Goal: Transaction & Acquisition: Purchase product/service

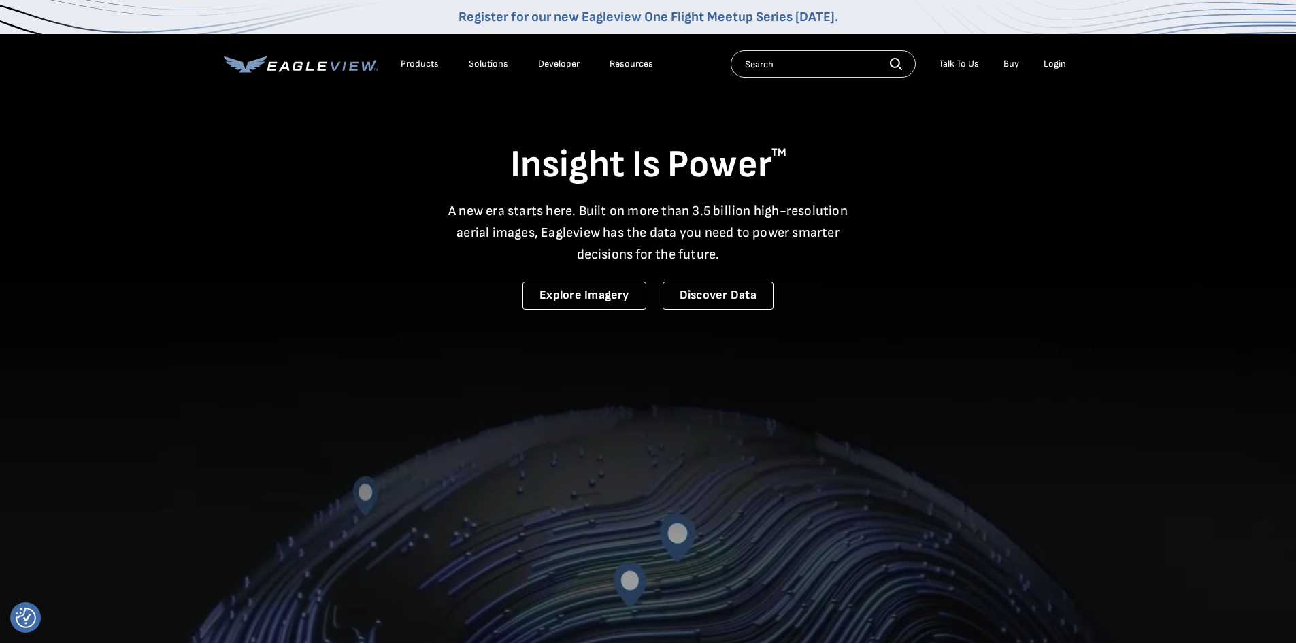
drag, startPoint x: 0, startPoint y: 0, endPoint x: 1057, endPoint y: 62, distance: 1058.5
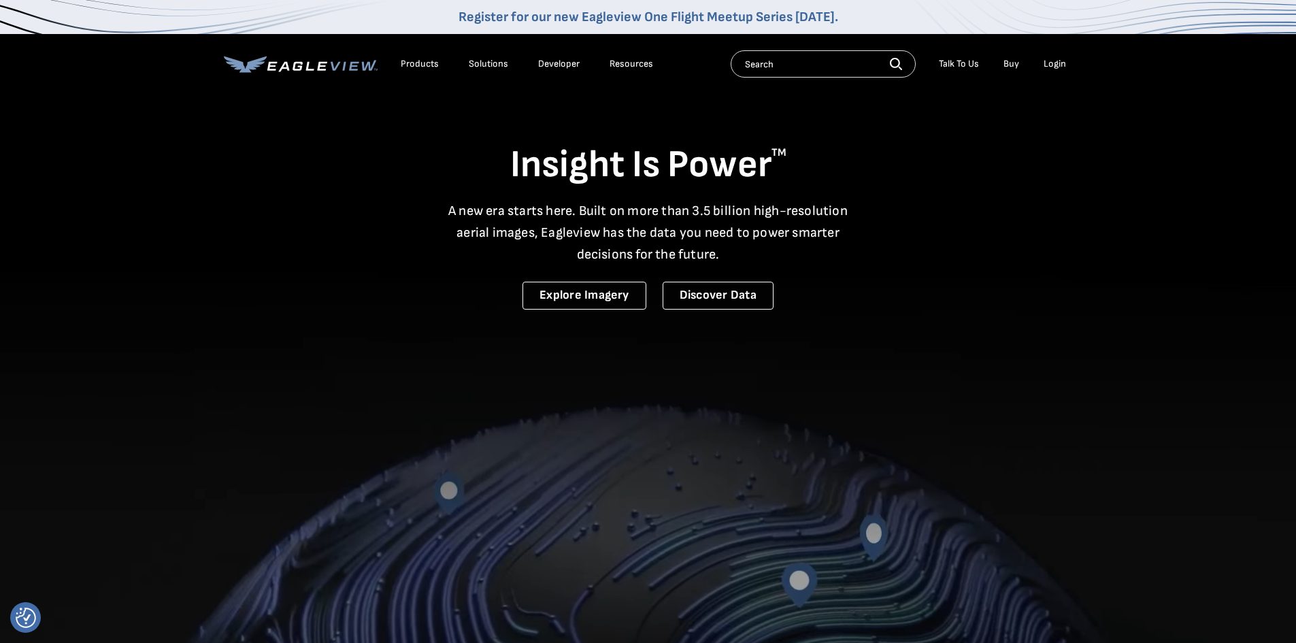
click at [1057, 62] on div "Login" at bounding box center [1055, 64] width 22 height 12
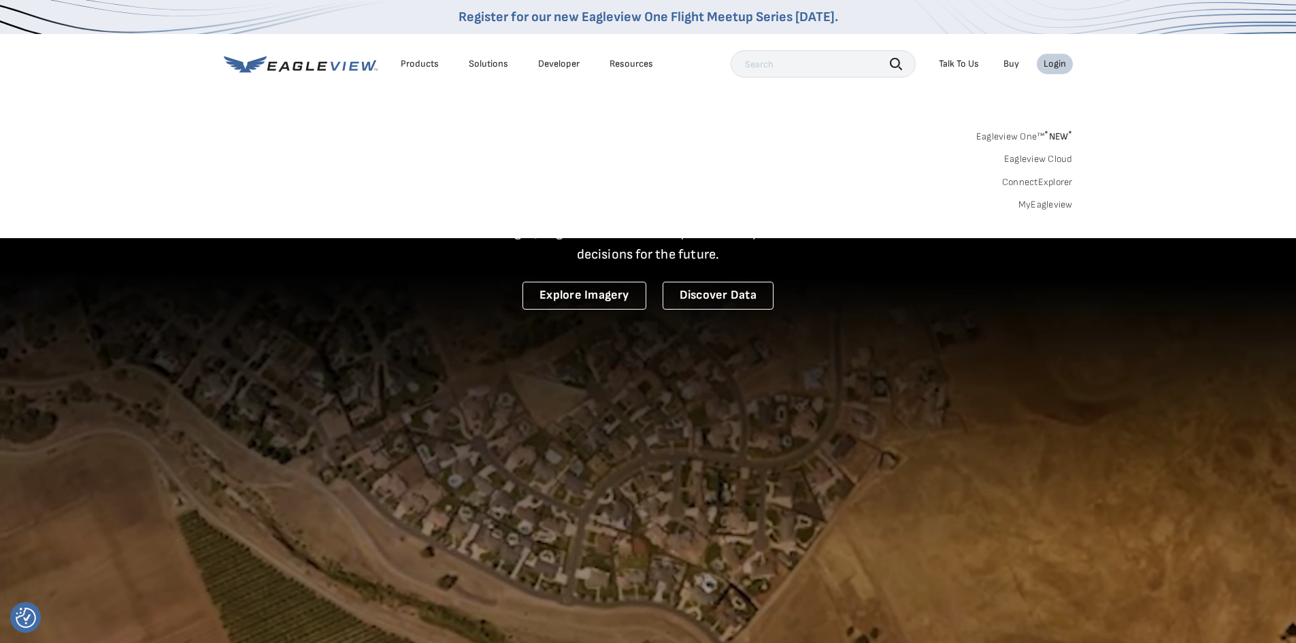
click at [1053, 207] on link "MyEagleview" at bounding box center [1046, 205] width 54 height 12
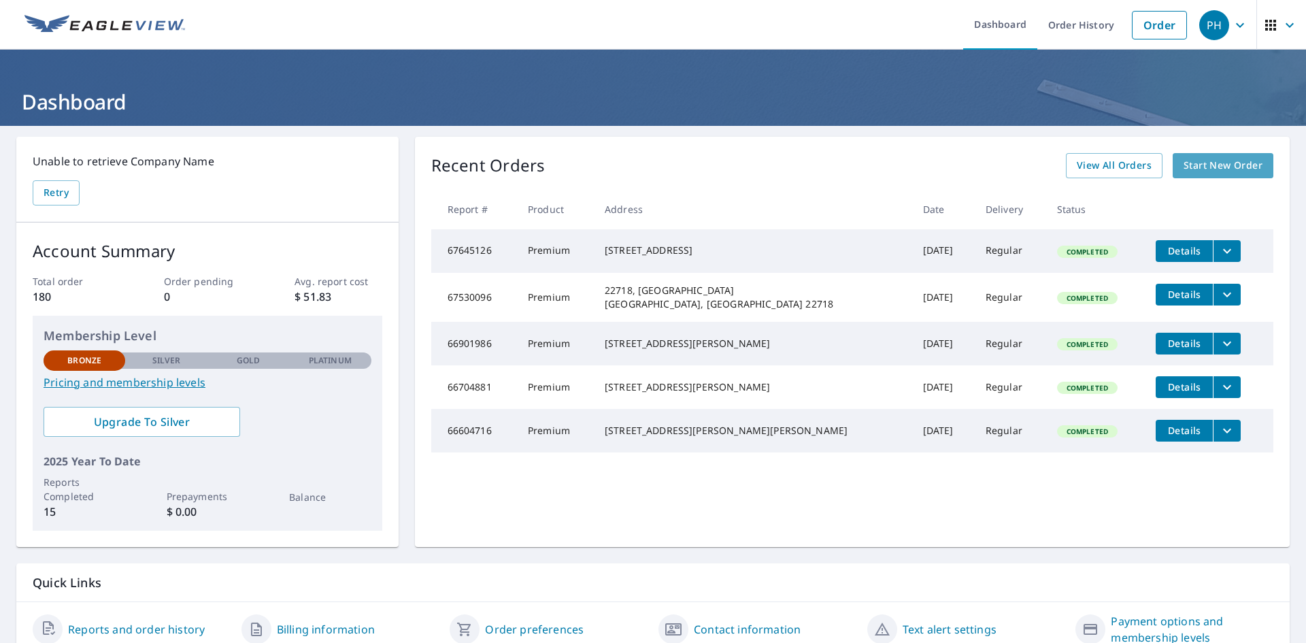
click at [1253, 171] on link "Start New Order" at bounding box center [1223, 165] width 101 height 25
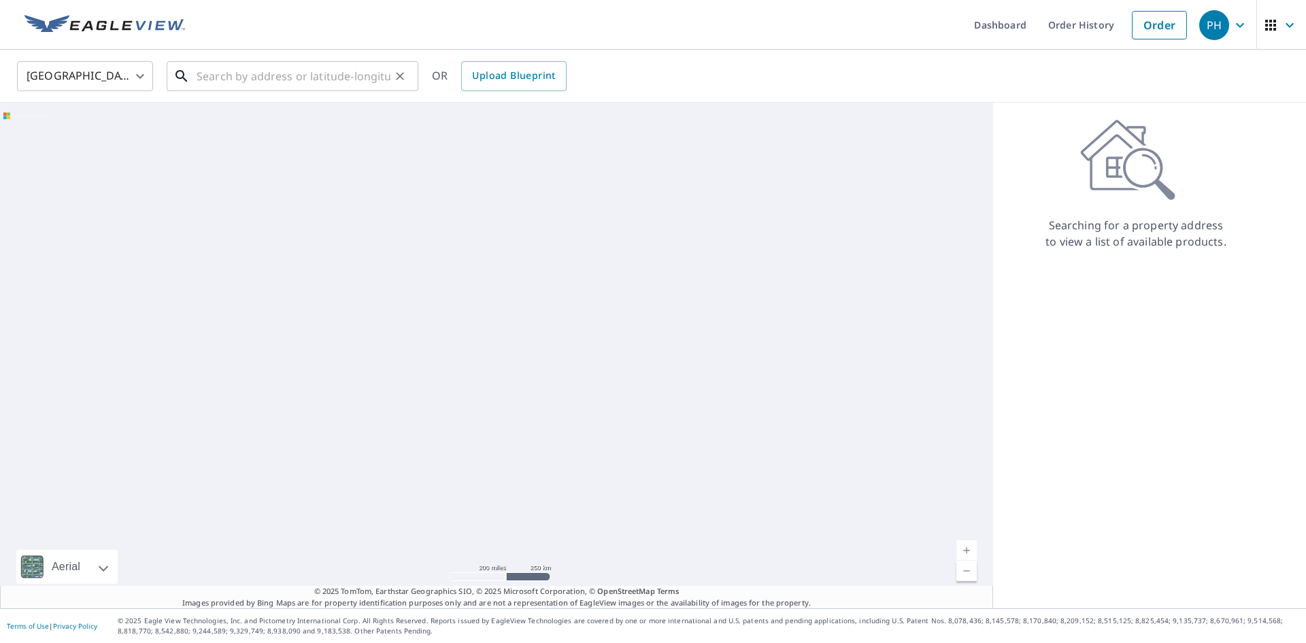
click at [292, 89] on input "text" at bounding box center [294, 76] width 194 height 38
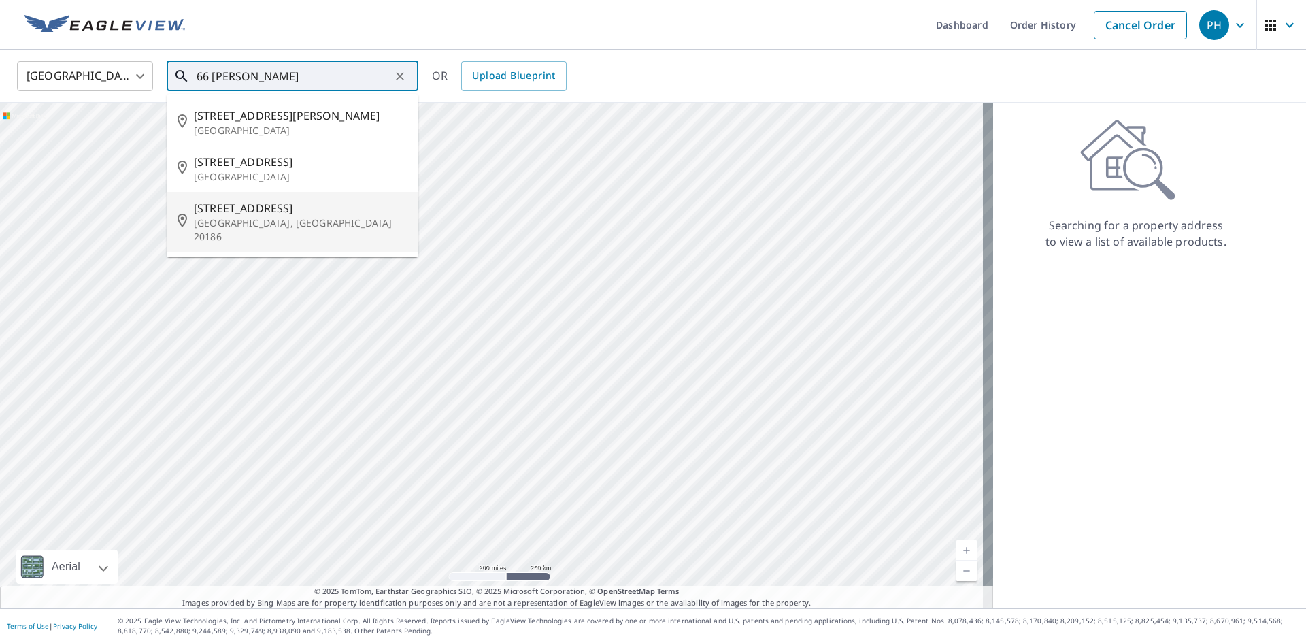
click at [269, 205] on span "66 Rappahannock St" at bounding box center [301, 208] width 214 height 16
type input "66 Rappahannock St Warrenton, VA 20186"
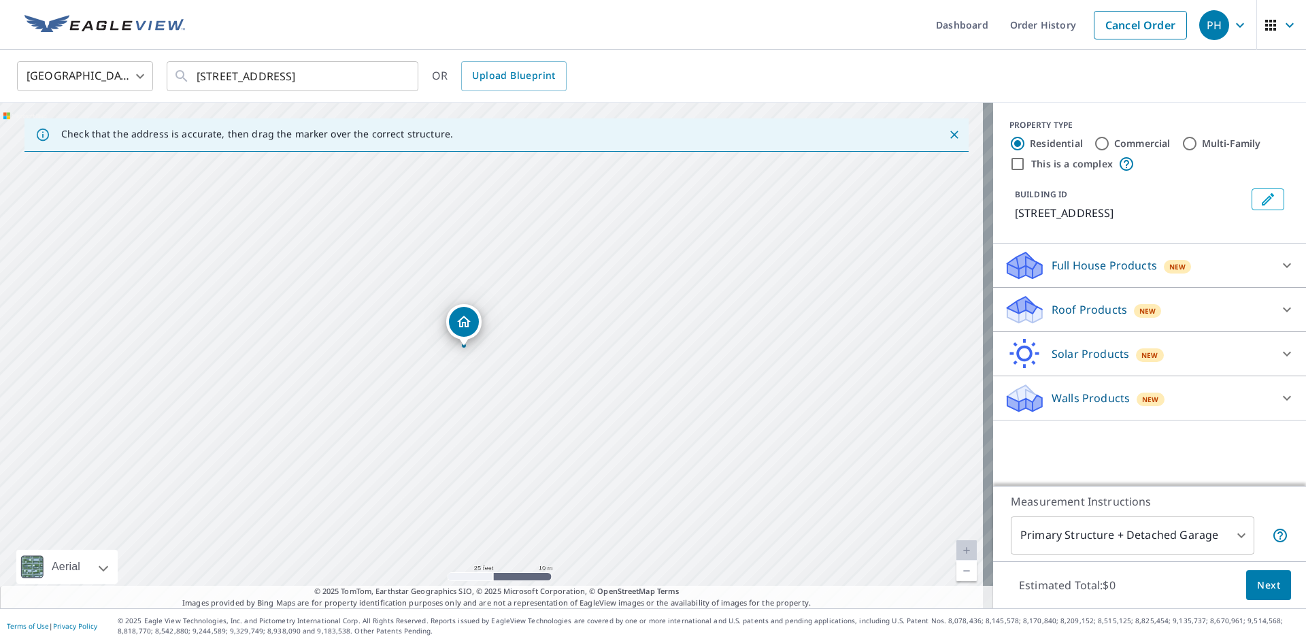
drag, startPoint x: 573, startPoint y: 412, endPoint x: 546, endPoint y: 373, distance: 47.6
click at [546, 374] on div "66 Rappahannock St Warrenton, VA 20186" at bounding box center [496, 356] width 993 height 506
drag, startPoint x: 454, startPoint y: 321, endPoint x: 452, endPoint y: 314, distance: 7.1
click at [1089, 302] on p "Roof Products" at bounding box center [1090, 309] width 76 height 16
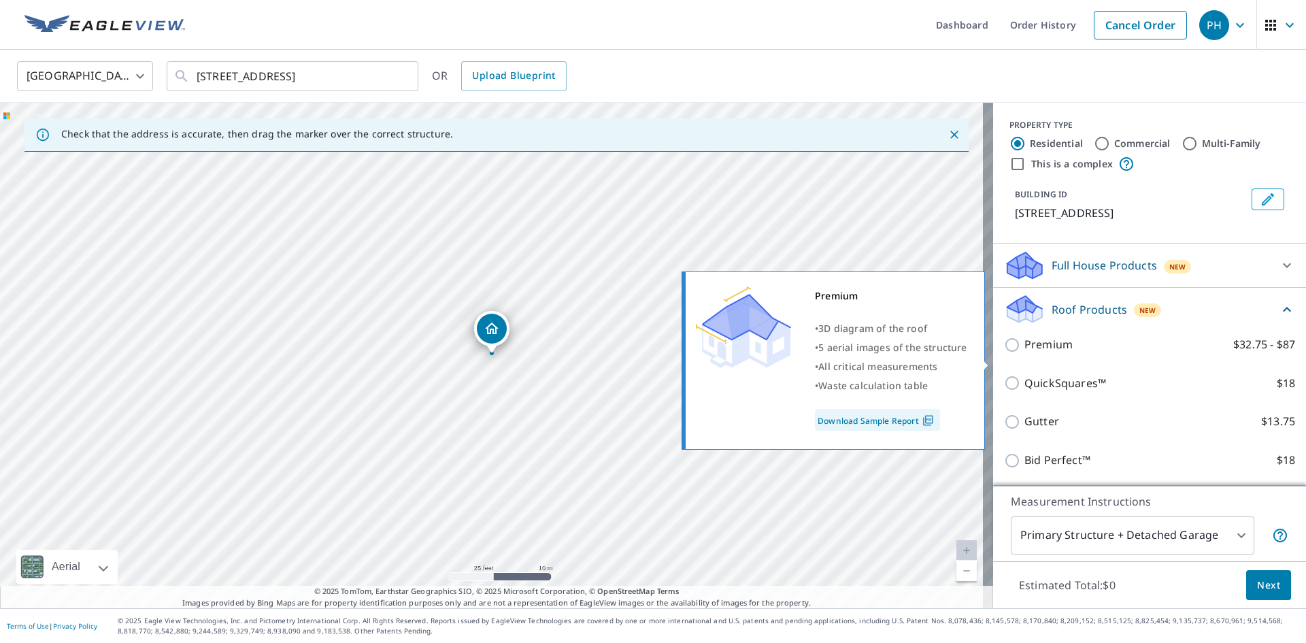
click at [1012, 353] on input "Premium $32.75 - $87" at bounding box center [1014, 345] width 20 height 16
checkbox input "true"
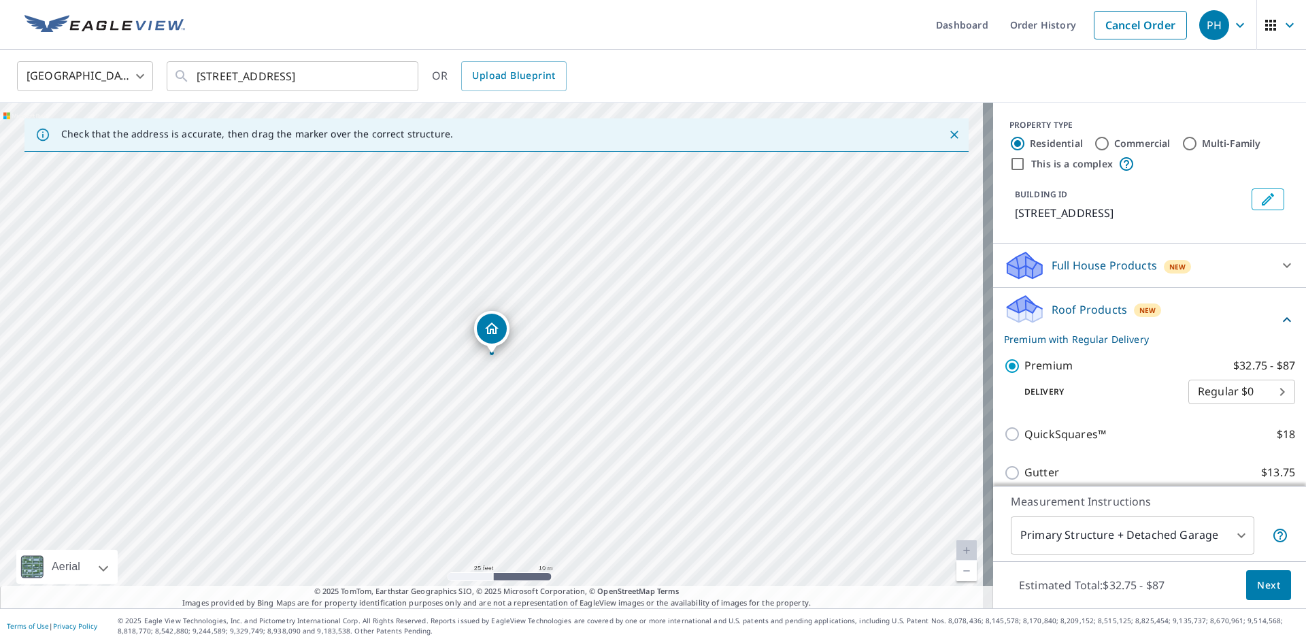
click at [1266, 591] on span "Next" at bounding box center [1268, 585] width 23 height 17
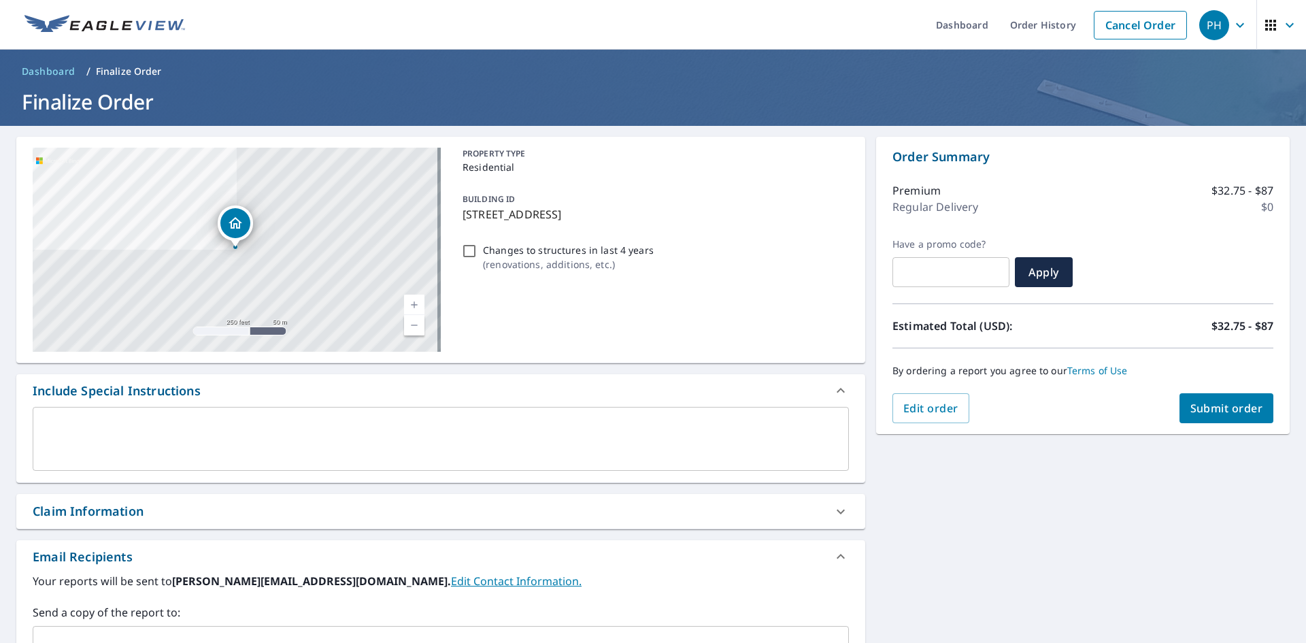
click at [1195, 406] on span "Submit order" at bounding box center [1227, 408] width 73 height 15
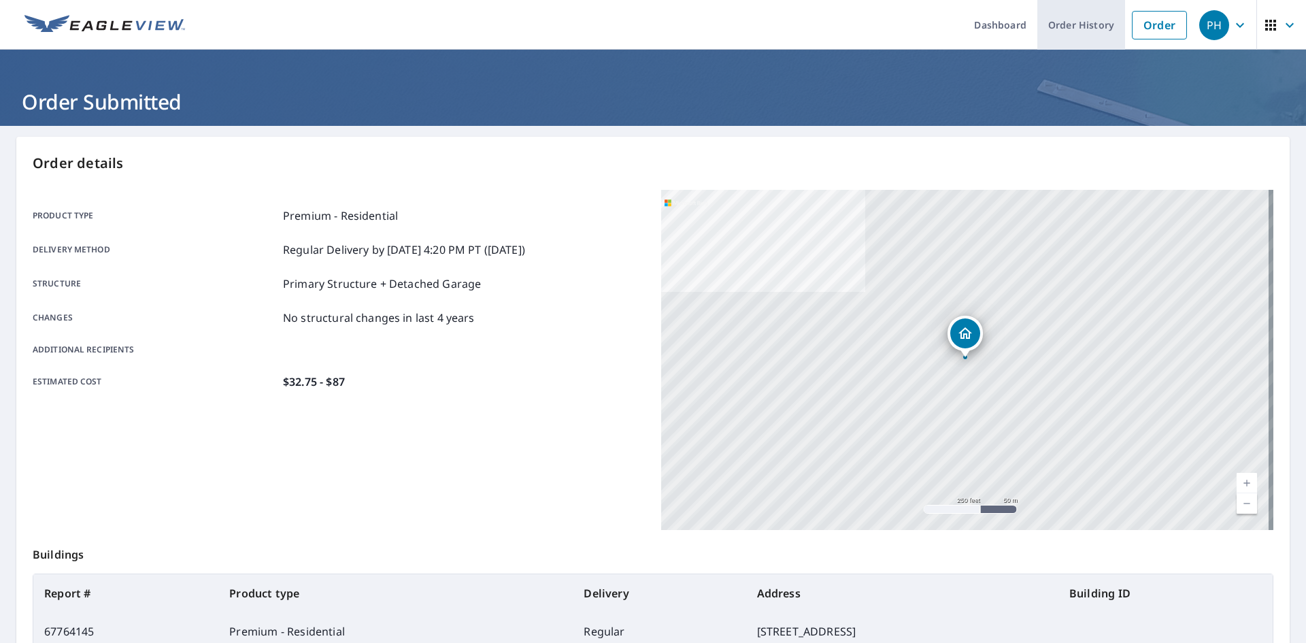
click at [1077, 23] on link "Order History" at bounding box center [1082, 25] width 88 height 50
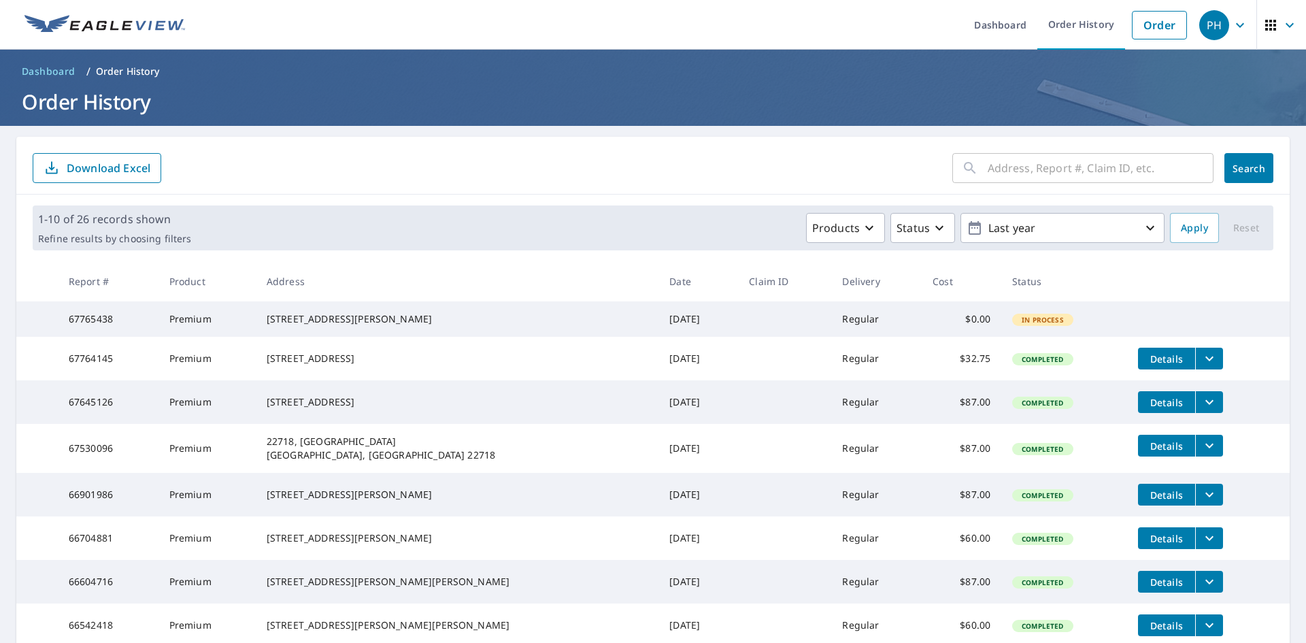
click at [1146, 365] on span "Details" at bounding box center [1166, 358] width 41 height 13
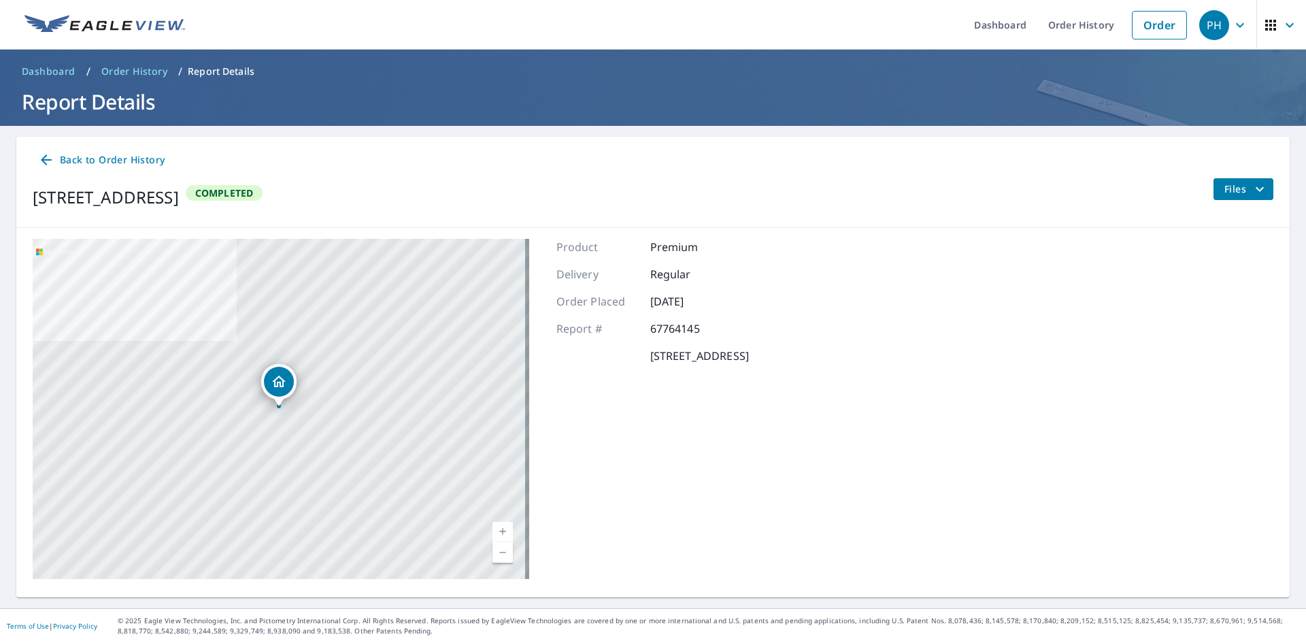
click at [1231, 194] on span "Files" at bounding box center [1247, 189] width 44 height 16
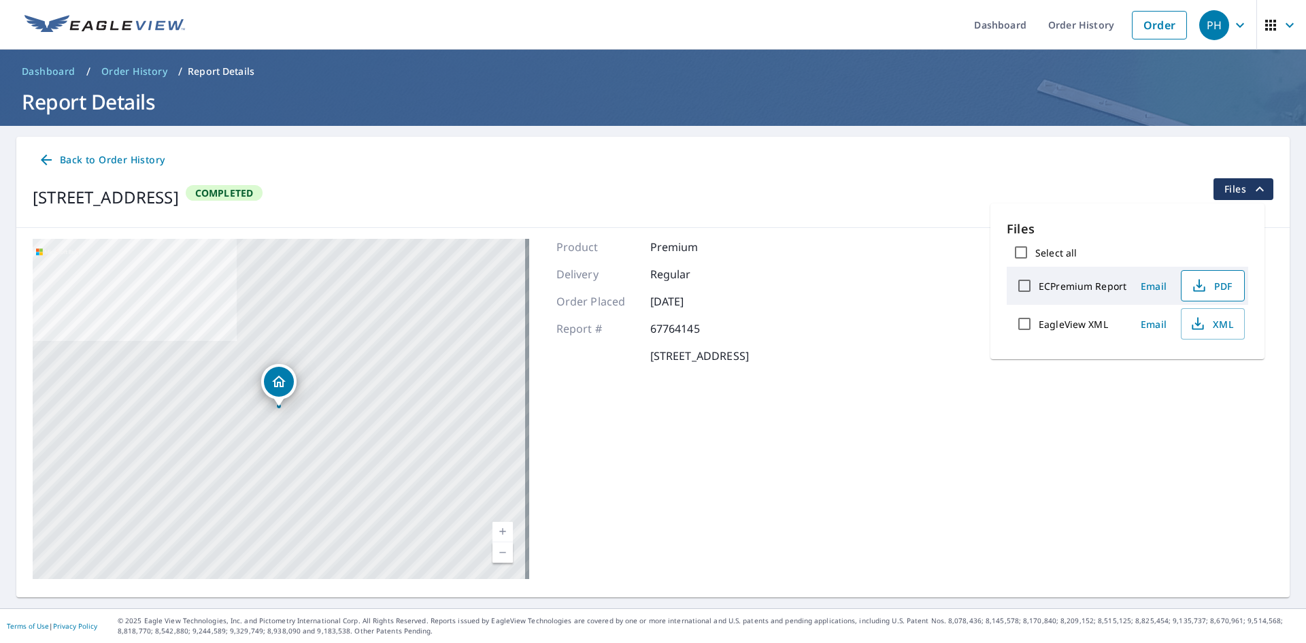
click at [1225, 293] on span "PDF" at bounding box center [1212, 286] width 44 height 16
